Goal: Task Accomplishment & Management: Complete application form

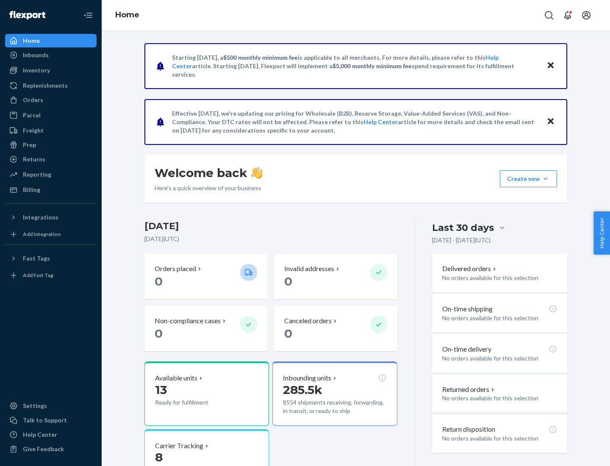
click at [44, 86] on div "Replenishments" at bounding box center [45, 85] width 45 height 8
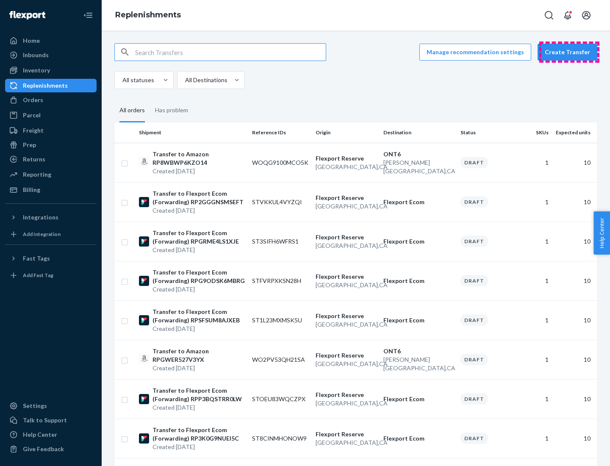
click at [569, 52] on button "Create Transfer" at bounding box center [567, 52] width 60 height 17
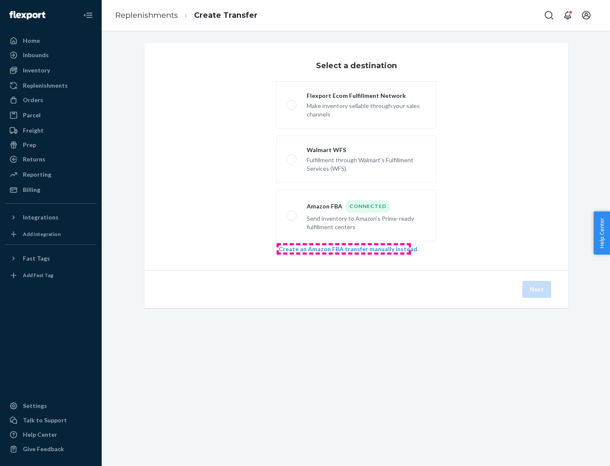
click at [343, 248] on link "Create an Amazon FBA transfer manually instead" at bounding box center [348, 248] width 138 height 7
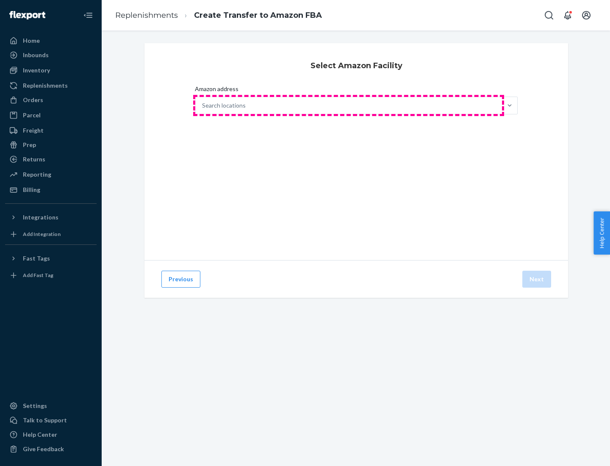
click at [348, 105] on div "Search locations" at bounding box center [348, 105] width 306 height 17
click at [203, 105] on input "Amazon address Search locations" at bounding box center [202, 105] width 1 height 8
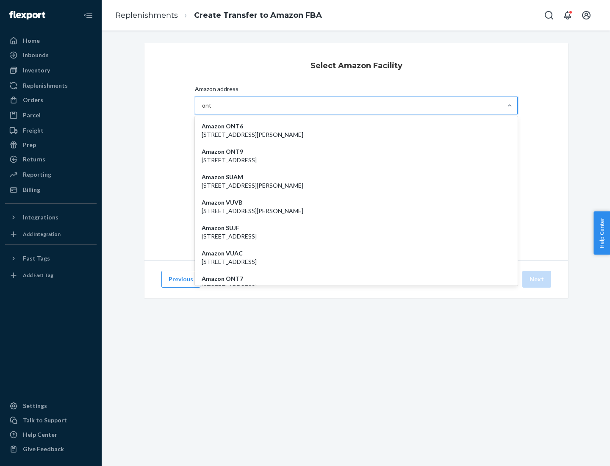
type input "ont6"
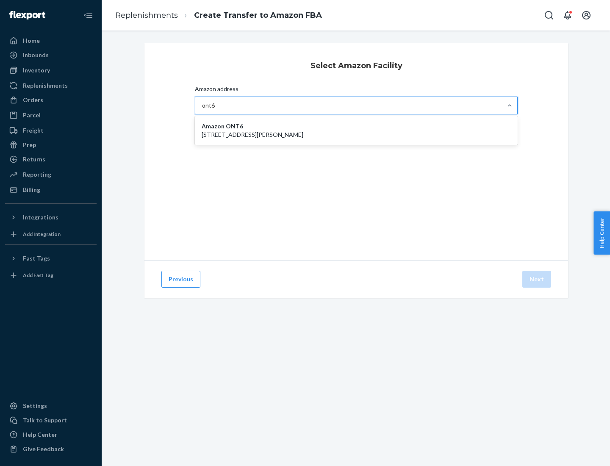
click at [356, 130] on p "[STREET_ADDRESS][PERSON_NAME]" at bounding box center [355, 134] width 309 height 8
click at [215, 110] on input "ont6" at bounding box center [208, 105] width 13 height 8
click at [537, 279] on button "Next" at bounding box center [536, 278] width 29 height 17
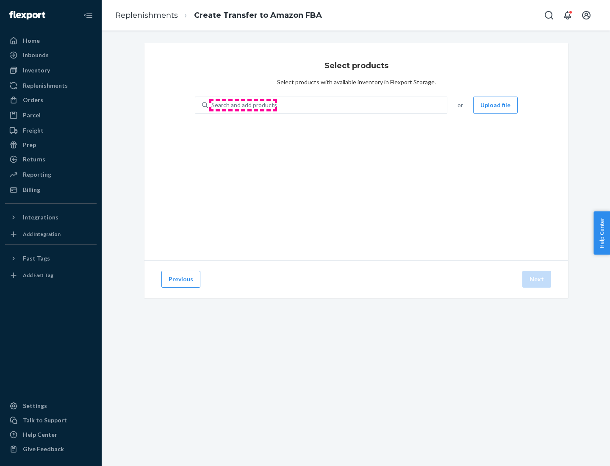
click at [243, 105] on div "Search and add products" at bounding box center [244, 105] width 66 height 8
click at [212, 105] on input "Search and add products" at bounding box center [211, 105] width 1 height 8
type input "test"
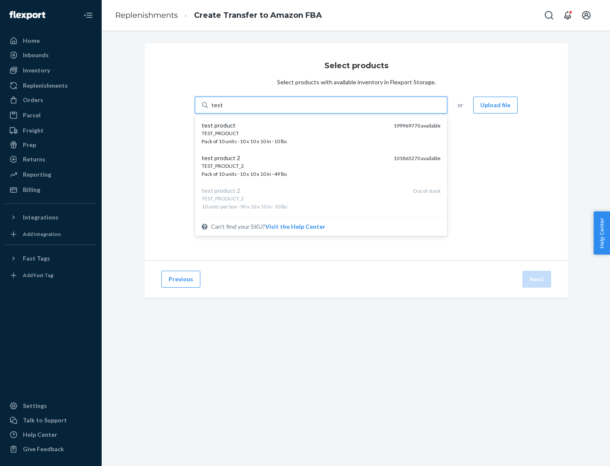
scroll to position [4, 0]
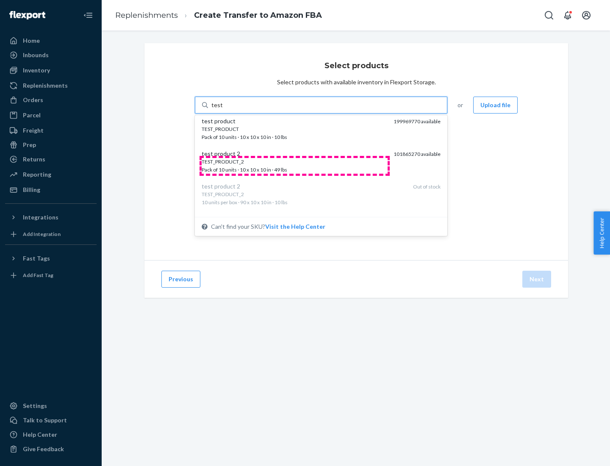
click at [294, 166] on div "TEST_PRODUCT_2 Pack of 10 units · 10 x 10 x 10 in · 49 lbs" at bounding box center [293, 166] width 185 height 16
click at [222, 109] on input "test" at bounding box center [216, 105] width 11 height 8
